Goal: Obtain resource: Obtain resource

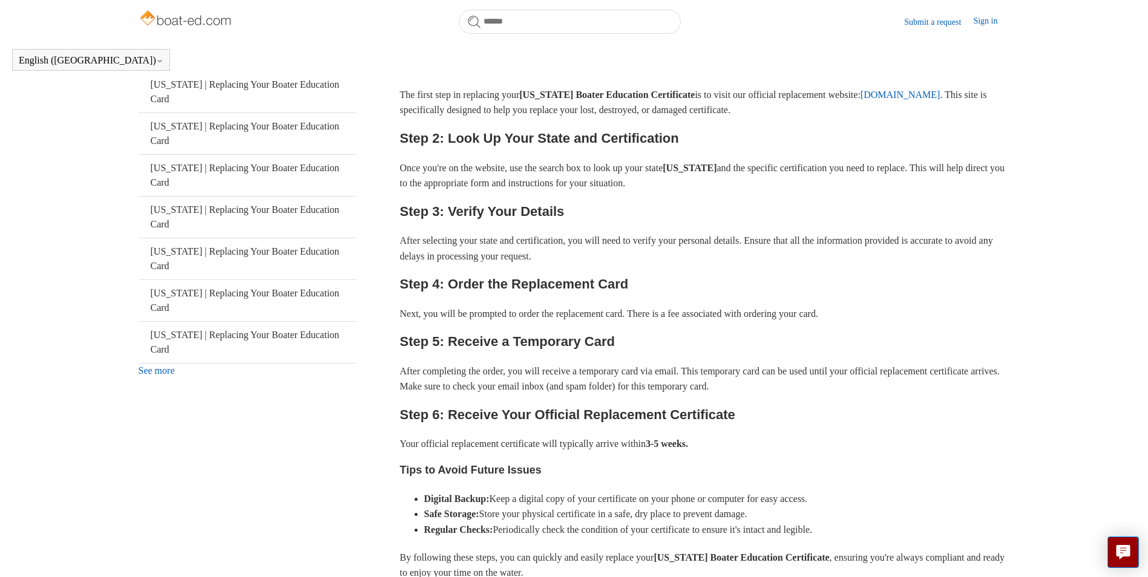
scroll to position [269, 0]
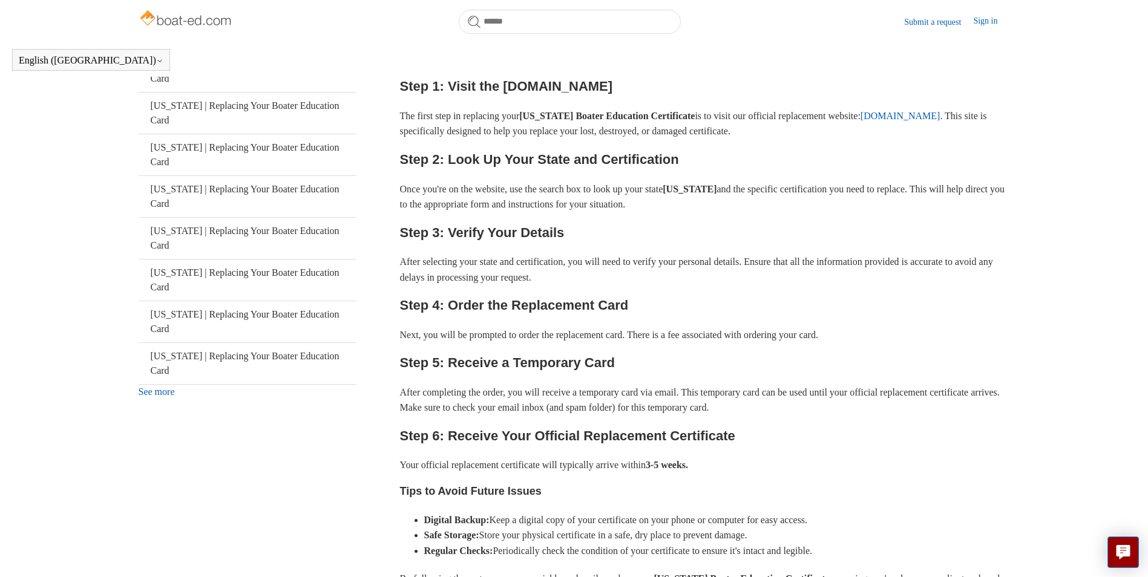
click at [164, 387] on link "See more" at bounding box center [157, 392] width 36 height 10
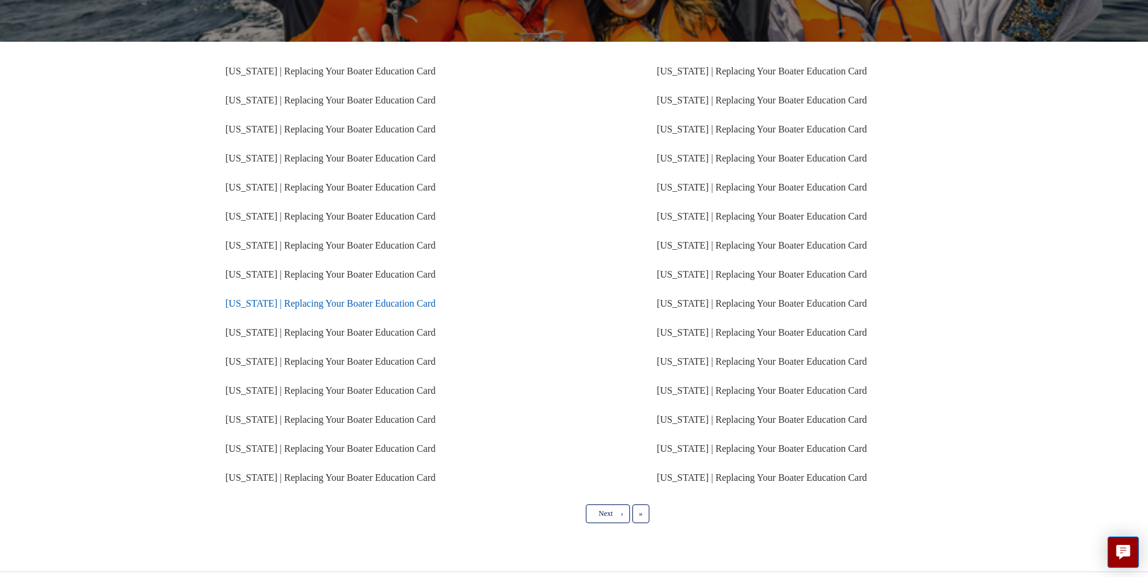
scroll to position [211, 0]
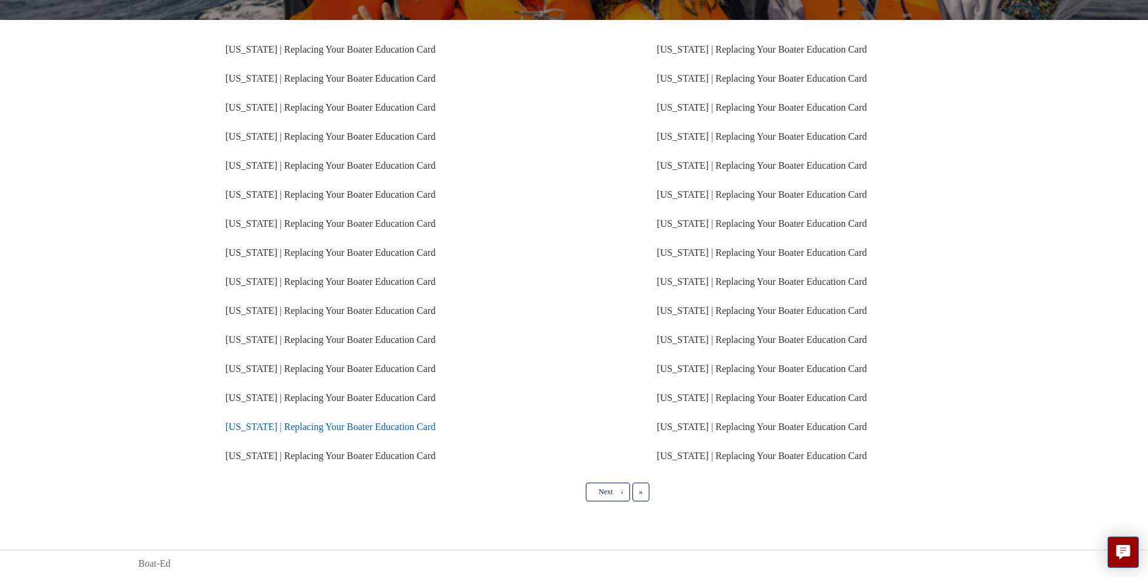
click at [271, 426] on link "[US_STATE] | Replacing Your Boater Education Card" at bounding box center [331, 427] width 210 height 10
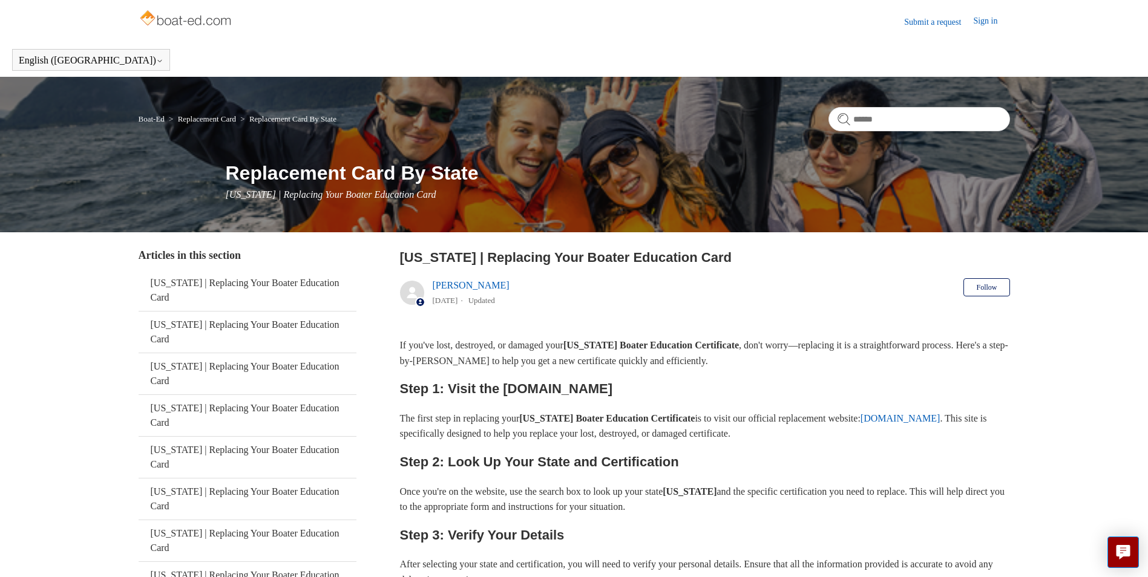
click at [940, 419] on link "[DOMAIN_NAME]" at bounding box center [901, 418] width 80 height 10
